Goal: Task Accomplishment & Management: Use online tool/utility

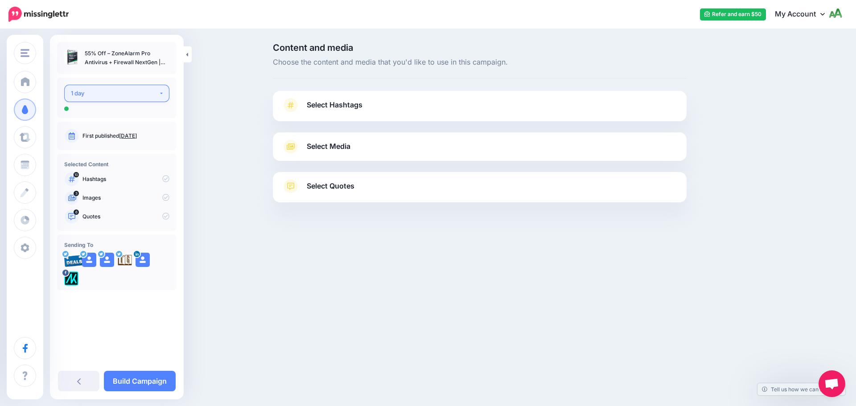
click at [117, 97] on div "1 day" at bounding box center [115, 93] width 88 height 10
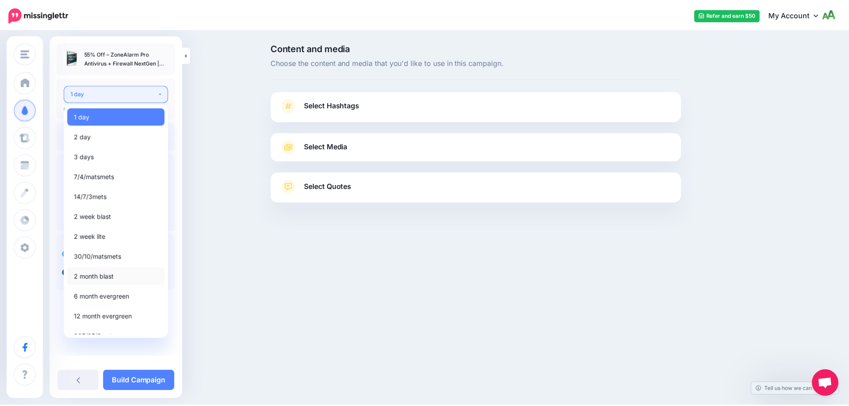
scroll to position [10, 0]
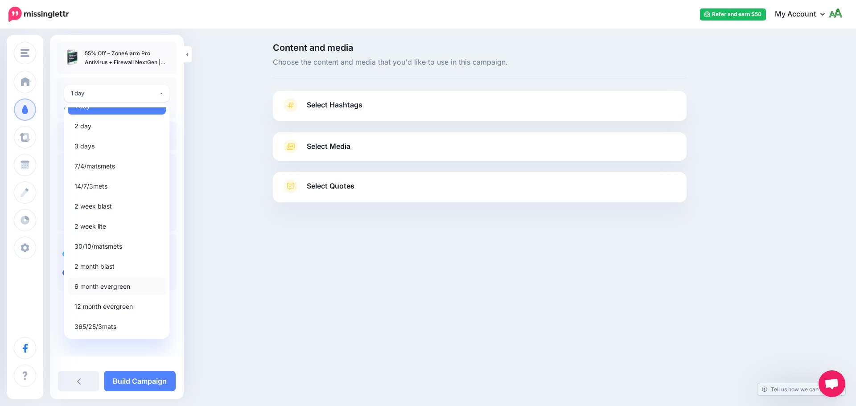
click at [113, 290] on span "6 month evergreen" at bounding box center [102, 286] width 56 height 11
select select "*****"
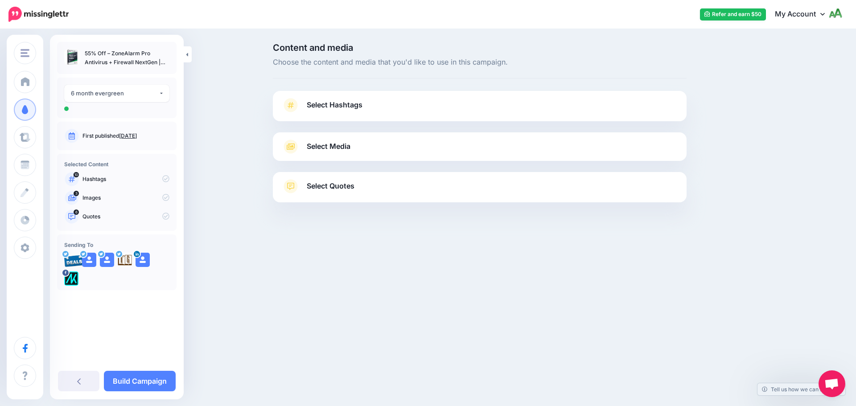
click at [357, 98] on link "Select Hashtags" at bounding box center [480, 109] width 396 height 23
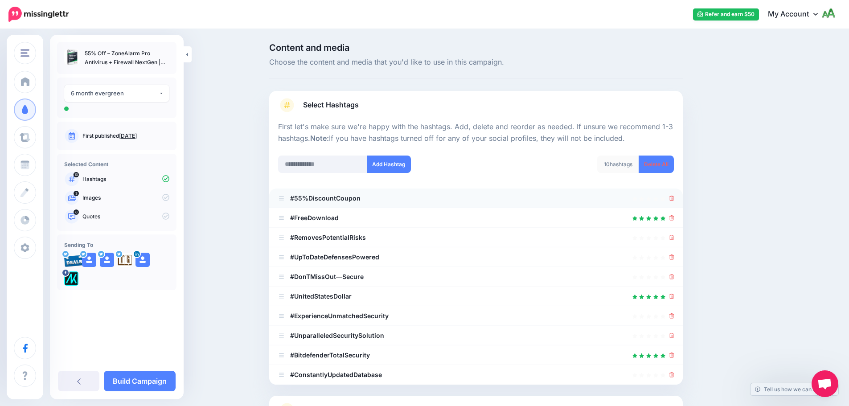
click at [678, 197] on li "#55%DiscountCoupon" at bounding box center [476, 198] width 414 height 20
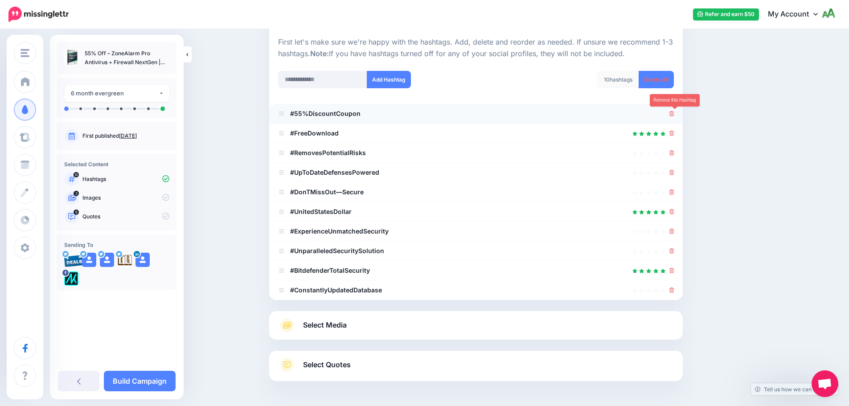
click at [676, 199] on ul "#55%DiscountCoupon #FreeDownload" at bounding box center [476, 202] width 414 height 196
click at [672, 115] on icon at bounding box center [671, 113] width 5 height 5
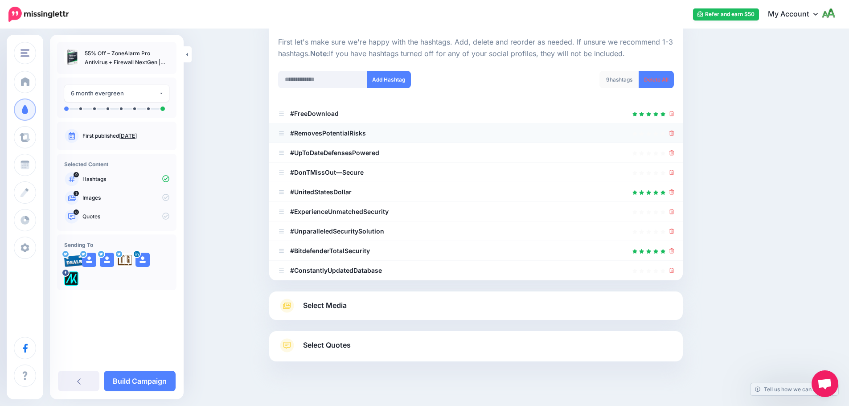
click at [674, 133] on icon at bounding box center [671, 133] width 5 height 5
click at [674, 153] on icon at bounding box center [671, 152] width 5 height 5
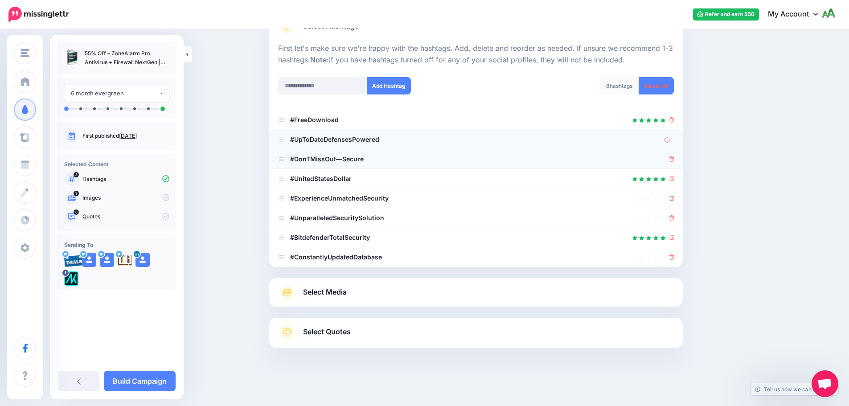
scroll to position [78, 0]
click at [674, 160] on icon at bounding box center [671, 158] width 5 height 5
click at [674, 142] on link at bounding box center [669, 139] width 10 height 8
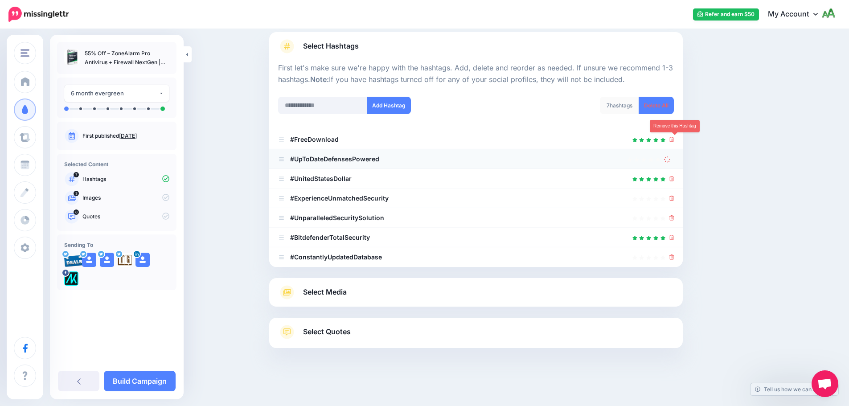
scroll to position [59, 0]
click at [672, 160] on icon at bounding box center [667, 159] width 9 height 9
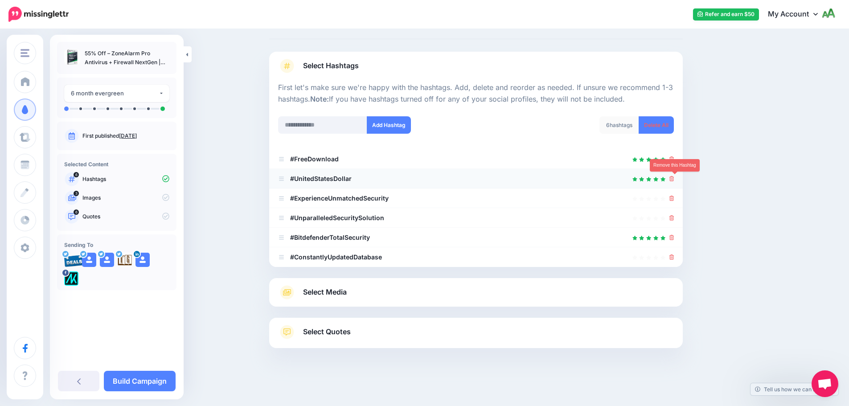
click at [674, 178] on icon at bounding box center [671, 178] width 5 height 5
click at [674, 196] on icon at bounding box center [671, 198] width 5 height 5
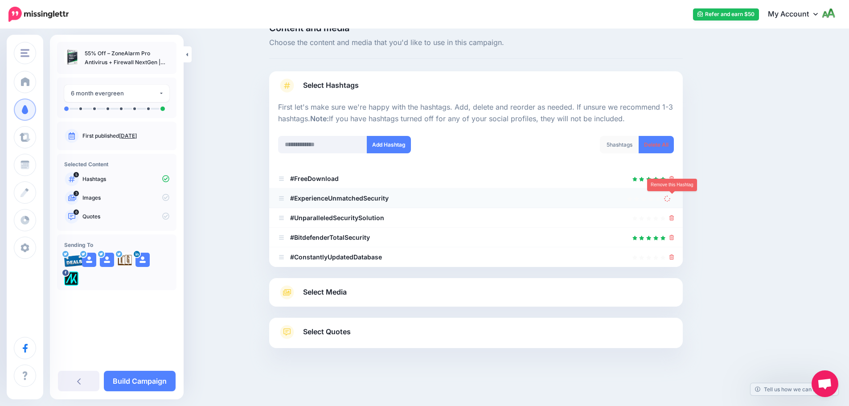
scroll to position [20, 0]
click at [674, 217] on icon at bounding box center [671, 217] width 5 height 5
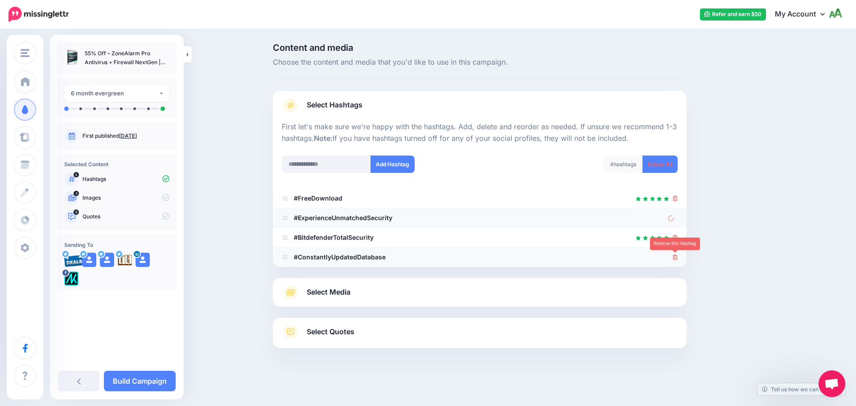
click at [673, 254] on link at bounding box center [674, 257] width 5 height 8
click at [676, 239] on icon at bounding box center [674, 237] width 5 height 5
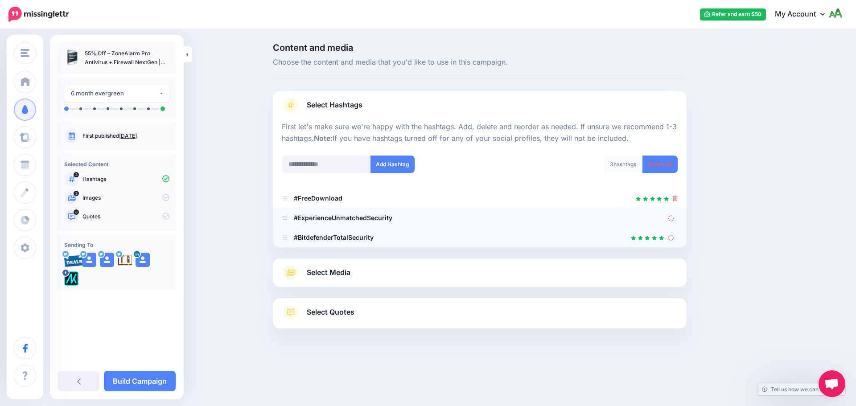
click at [674, 220] on icon at bounding box center [670, 217] width 7 height 7
click at [673, 236] on icon at bounding box center [671, 237] width 8 height 8
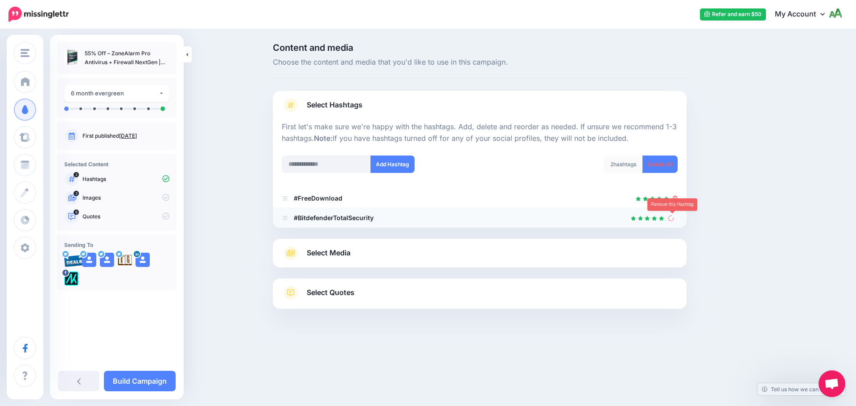
click at [674, 221] on icon at bounding box center [670, 217] width 7 height 7
click at [319, 163] on input "text" at bounding box center [326, 164] width 89 height 17
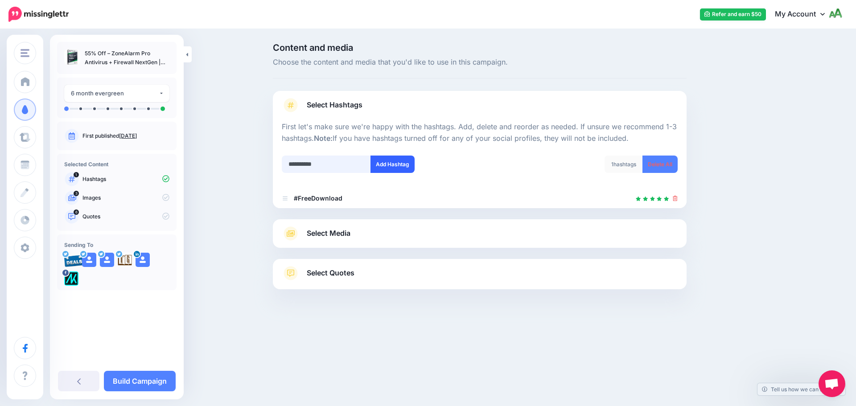
type input "*********"
click at [401, 168] on button "Add Hashtag" at bounding box center [392, 164] width 44 height 17
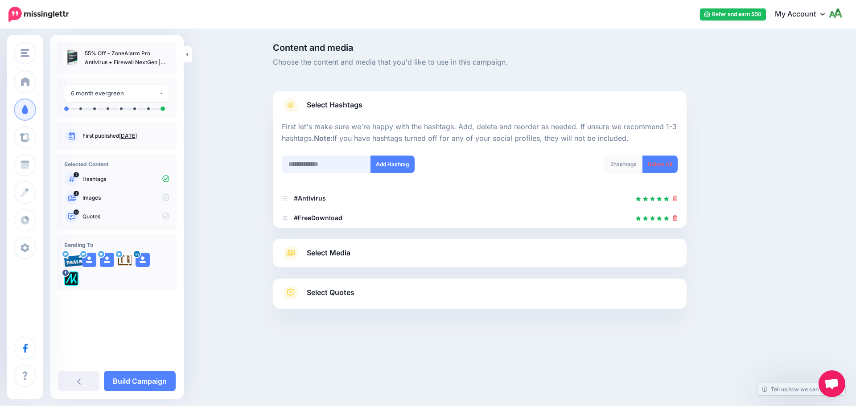
click at [323, 158] on input "text" at bounding box center [326, 164] width 89 height 17
type input "********"
click at [399, 163] on button "Add Hashtag" at bounding box center [392, 164] width 44 height 17
click at [356, 259] on link "Select Media" at bounding box center [480, 253] width 396 height 14
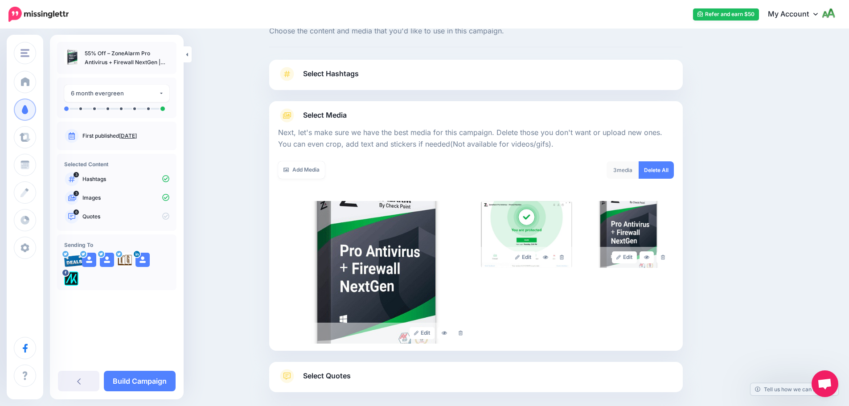
scroll to position [75, 0]
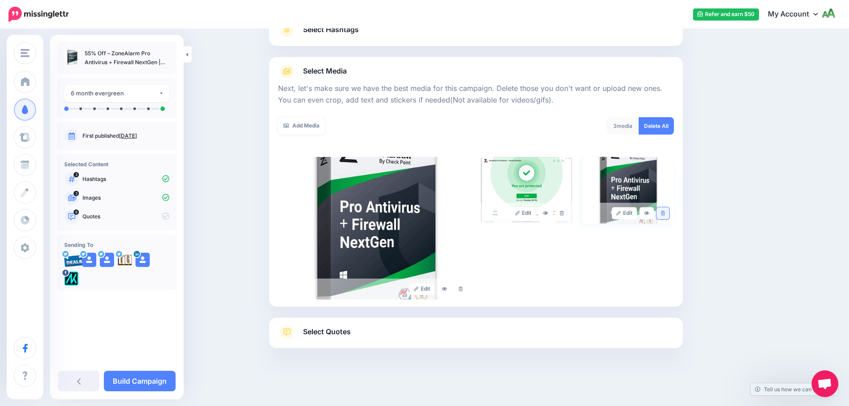
click at [665, 213] on icon at bounding box center [663, 213] width 4 height 5
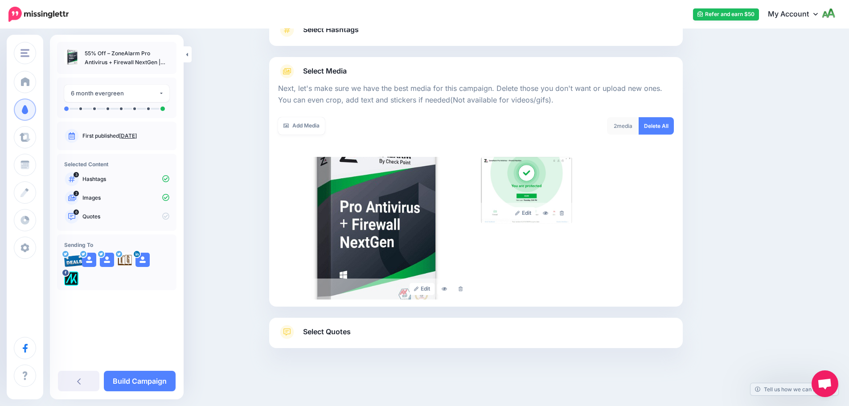
click at [376, 332] on link "Select Quotes" at bounding box center [476, 336] width 396 height 23
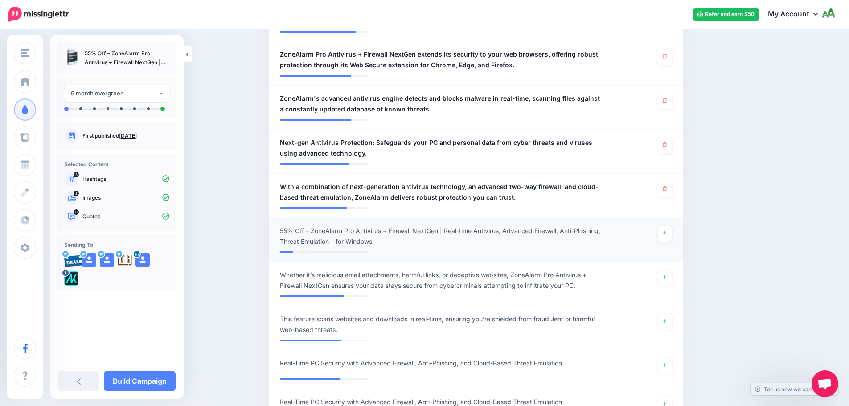
scroll to position [476, 0]
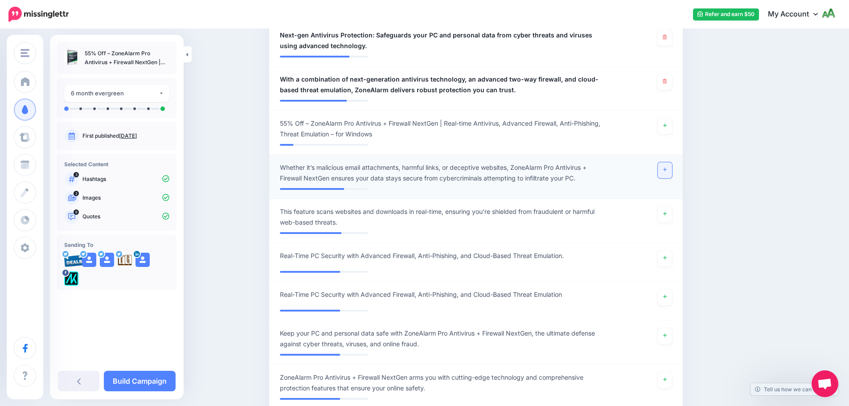
click at [667, 168] on icon at bounding box center [665, 169] width 4 height 5
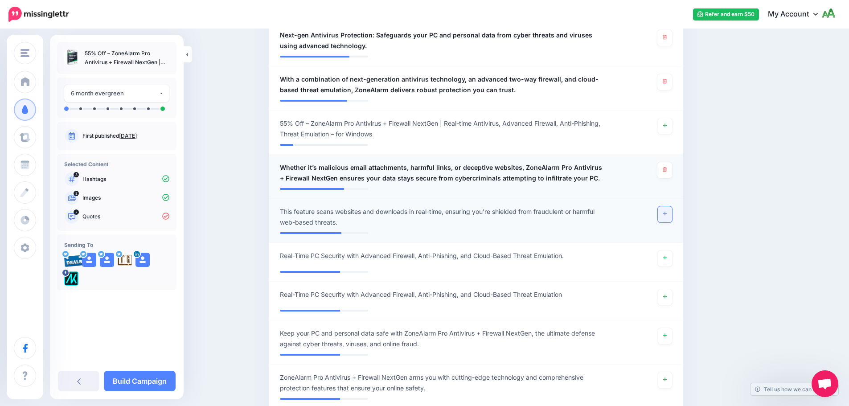
click at [667, 214] on icon at bounding box center [665, 213] width 4 height 5
click at [663, 262] on link at bounding box center [665, 258] width 14 height 16
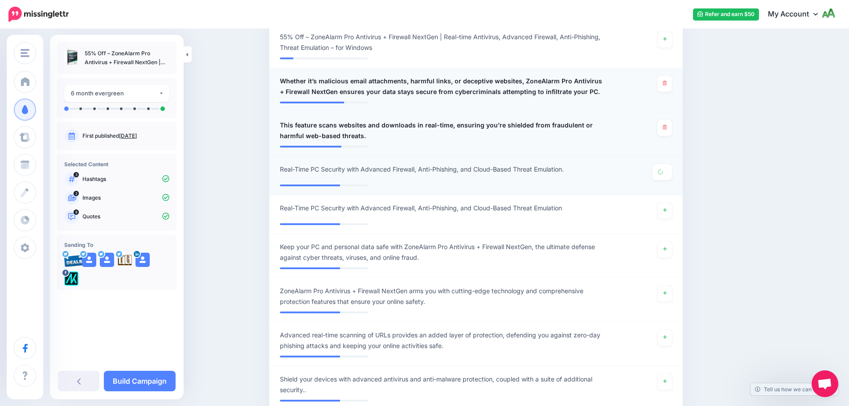
scroll to position [610, 0]
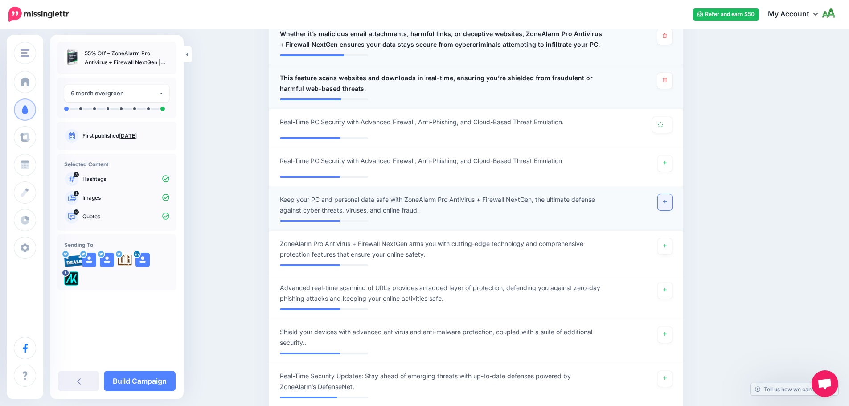
click at [672, 204] on link at bounding box center [665, 202] width 14 height 16
click at [666, 249] on link at bounding box center [665, 246] width 14 height 16
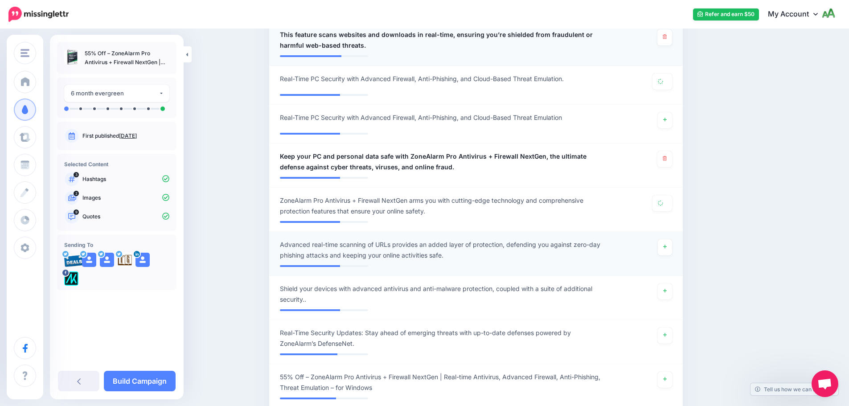
scroll to position [655, 0]
click at [667, 246] on icon at bounding box center [665, 246] width 4 height 4
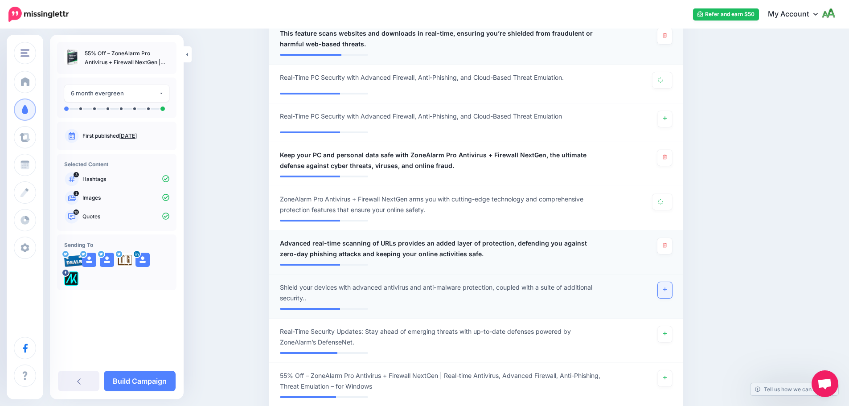
click at [665, 291] on link at bounding box center [665, 290] width 14 height 16
click at [671, 330] on link at bounding box center [665, 334] width 14 height 16
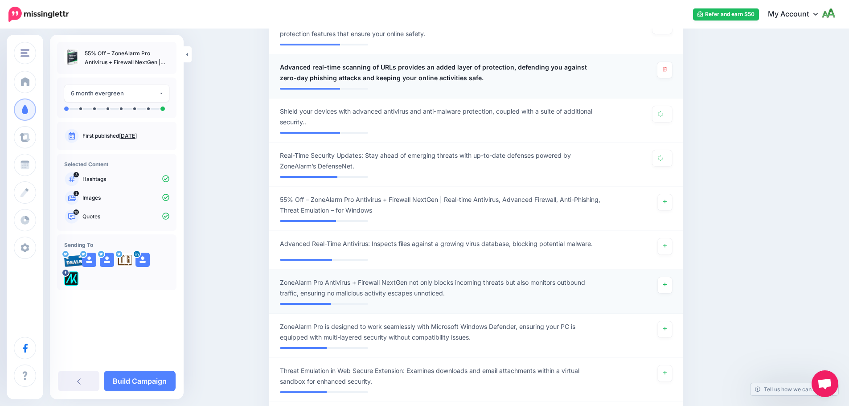
scroll to position [833, 0]
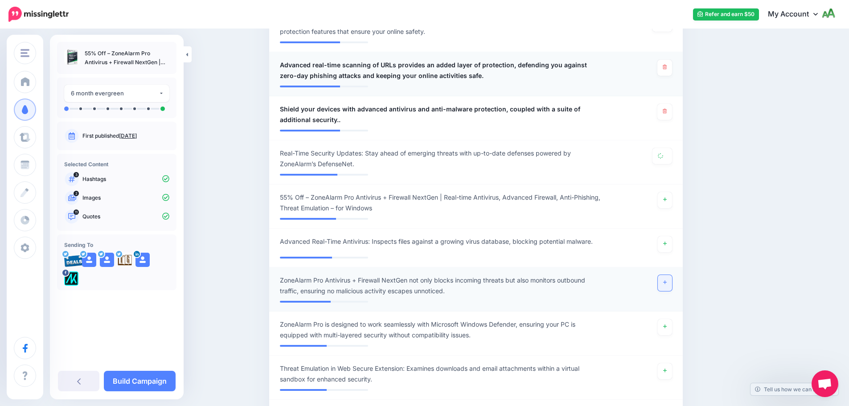
click at [667, 284] on icon at bounding box center [665, 282] width 4 height 5
click at [667, 331] on link at bounding box center [665, 327] width 14 height 16
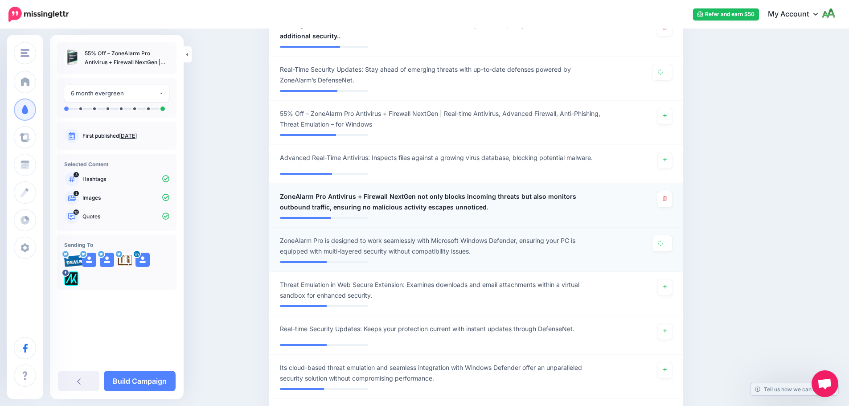
scroll to position [1056, 0]
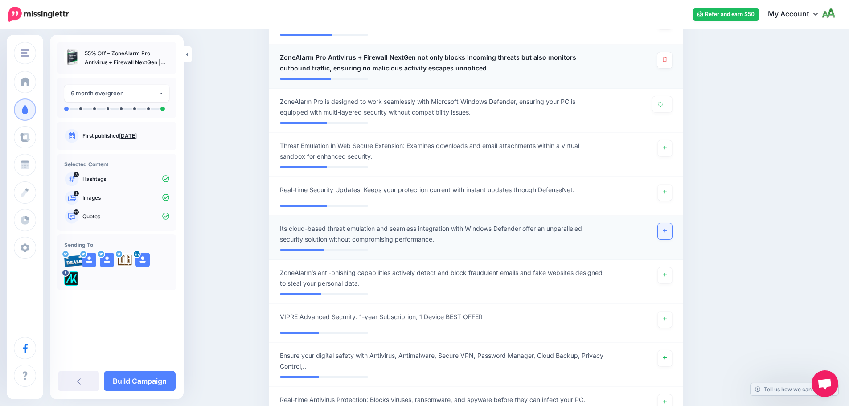
click at [661, 231] on link at bounding box center [665, 231] width 14 height 16
click at [669, 279] on link at bounding box center [665, 275] width 14 height 16
click at [139, 379] on link "Build Campaign" at bounding box center [140, 381] width 72 height 20
